Goal: Task Accomplishment & Management: Use online tool/utility

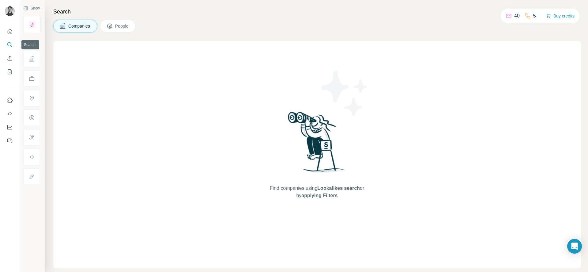
click at [9, 44] on icon "Search" at bounding box center [10, 45] width 6 height 6
click at [11, 45] on icon "Search" at bounding box center [9, 44] width 4 height 4
click at [84, 28] on span "Companies" at bounding box center [79, 26] width 22 height 6
click at [512, 17] on div "40" at bounding box center [512, 15] width 14 height 7
click at [128, 26] on span "People" at bounding box center [122, 26] width 14 height 6
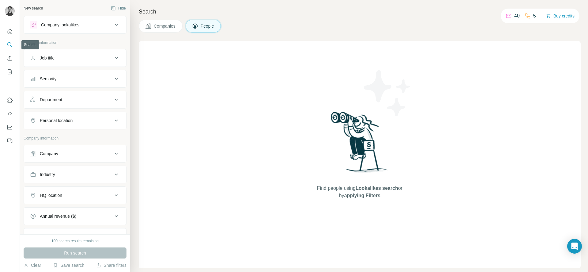
click at [8, 45] on icon "Search" at bounding box center [10, 45] width 6 height 6
click at [198, 22] on button "People" at bounding box center [203, 26] width 36 height 13
click at [11, 31] on icon "Quick start" at bounding box center [10, 31] width 6 height 6
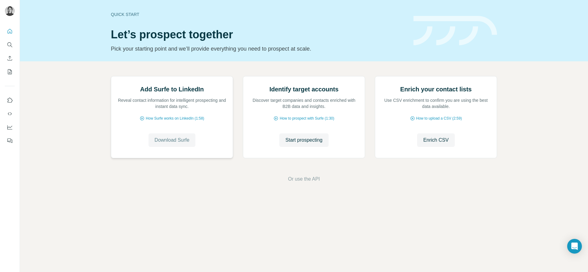
click at [170, 144] on span "Download Surfe" at bounding box center [172, 139] width 35 height 7
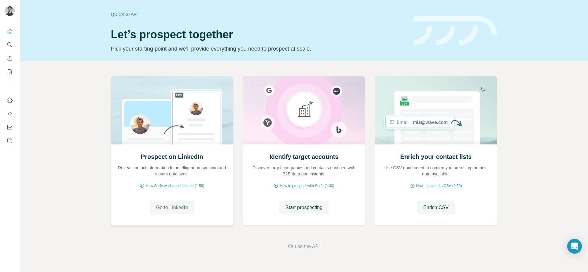
click at [174, 206] on span "Go to LinkedIn" at bounding box center [172, 207] width 32 height 7
